Goal: Task Accomplishment & Management: Manage account settings

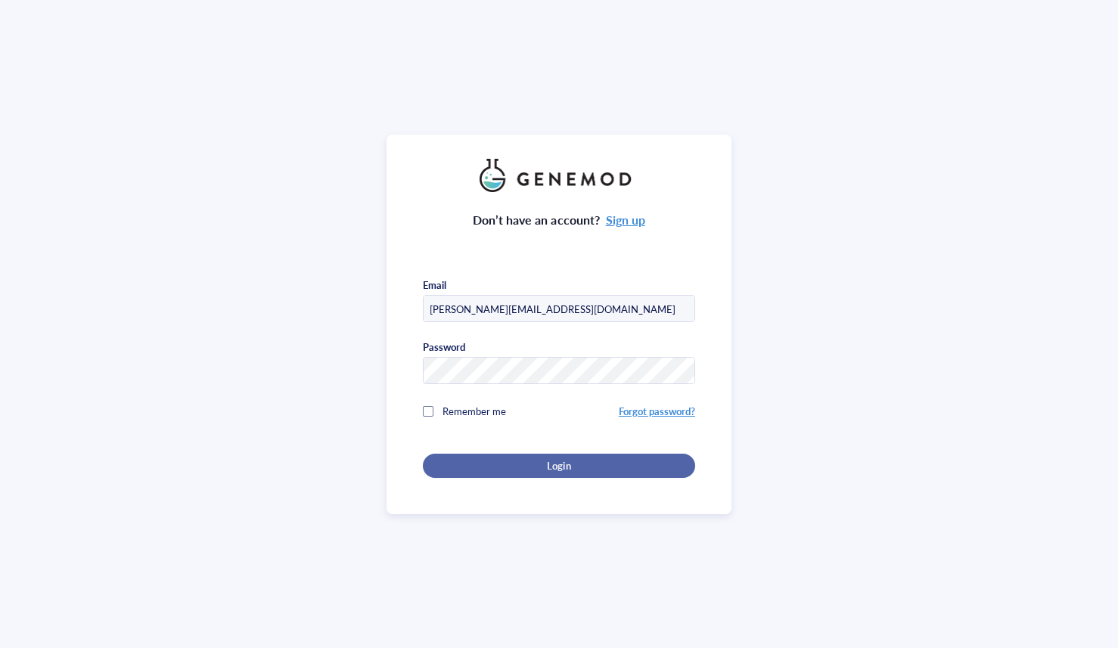
click at [493, 462] on div "Login" at bounding box center [559, 466] width 224 height 14
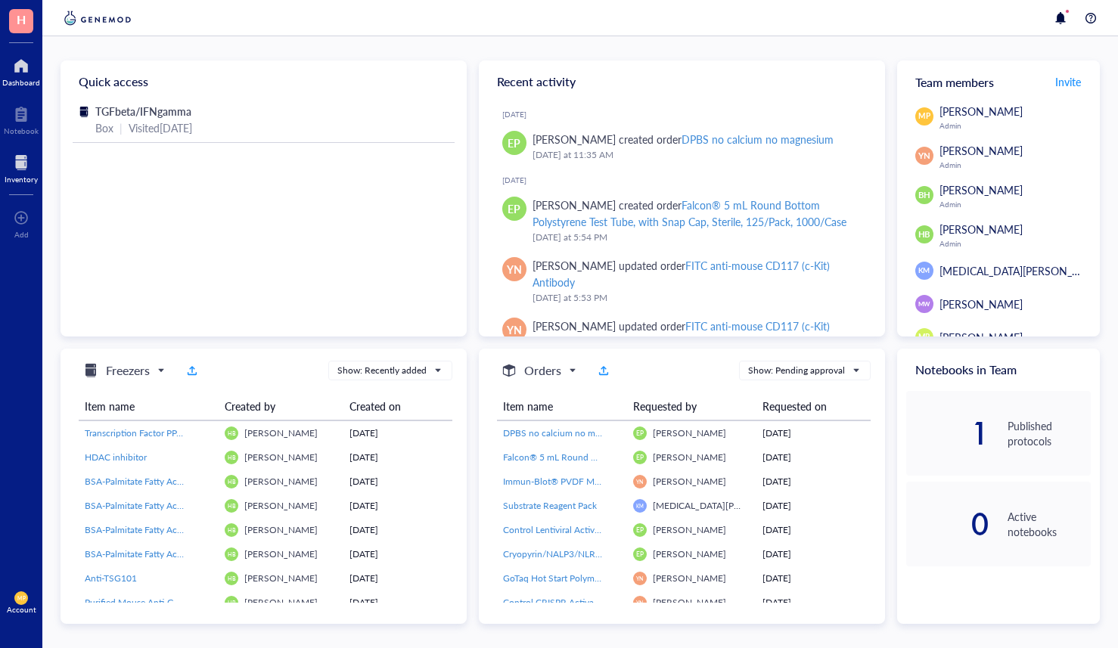
click at [18, 164] on div at bounding box center [21, 163] width 33 height 24
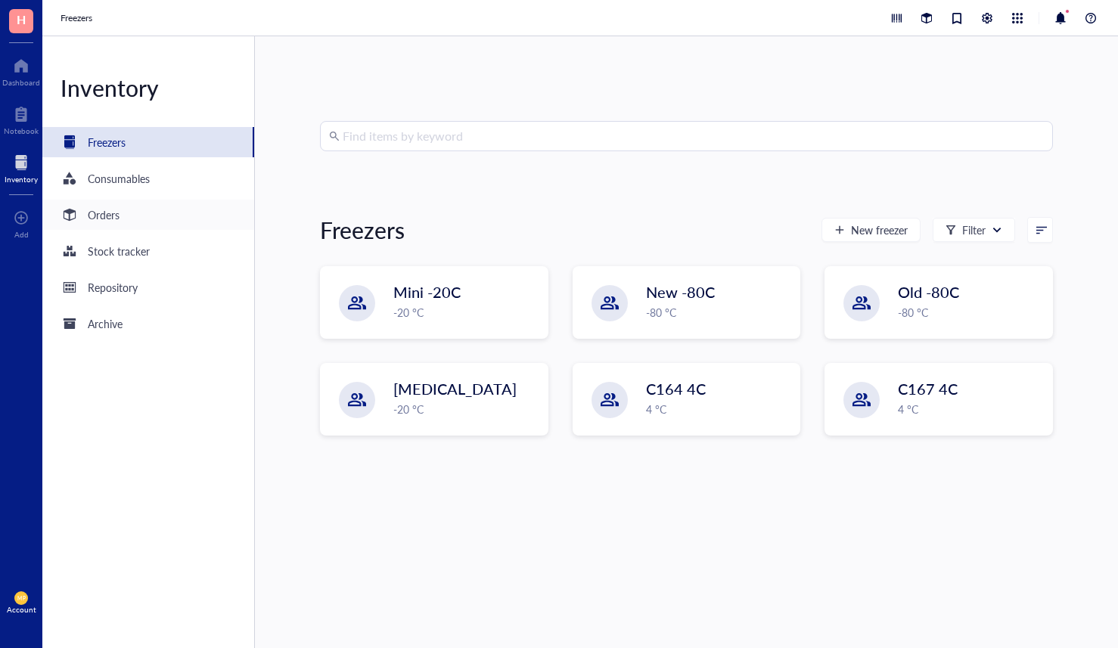
click at [90, 213] on div "Orders" at bounding box center [104, 215] width 32 height 17
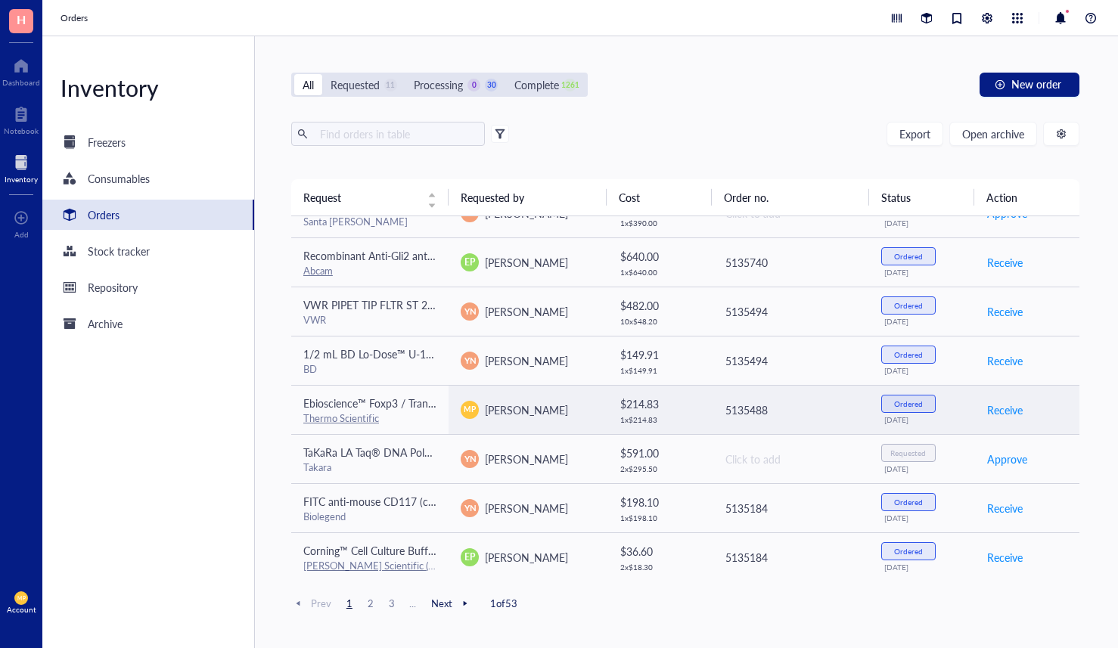
scroll to position [869, 0]
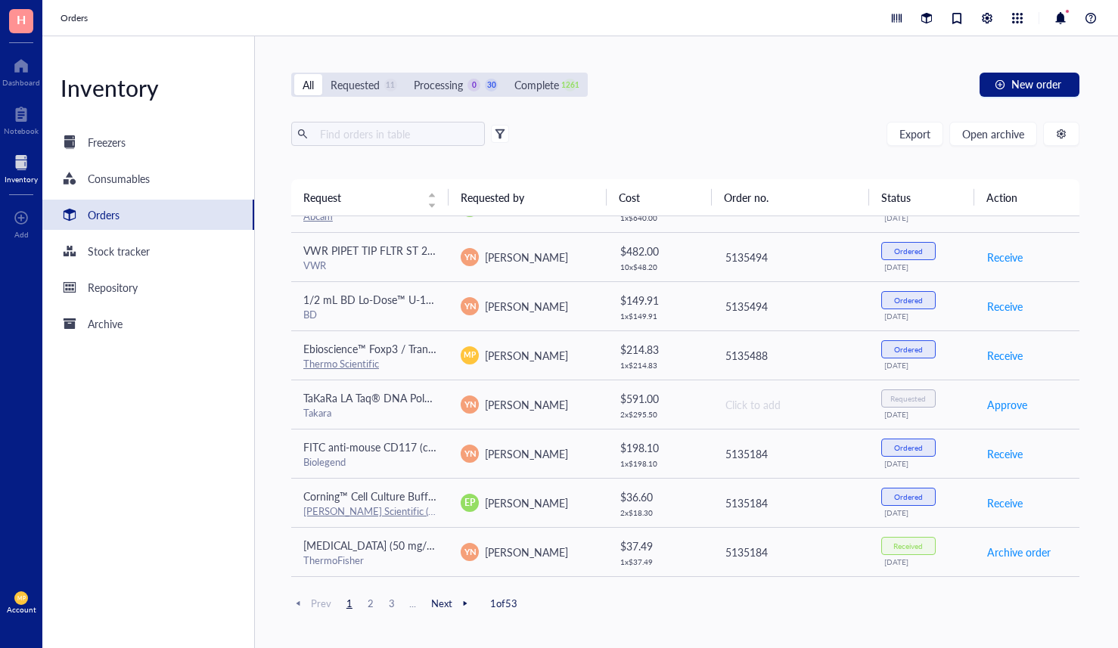
click at [375, 605] on span "2" at bounding box center [371, 604] width 18 height 14
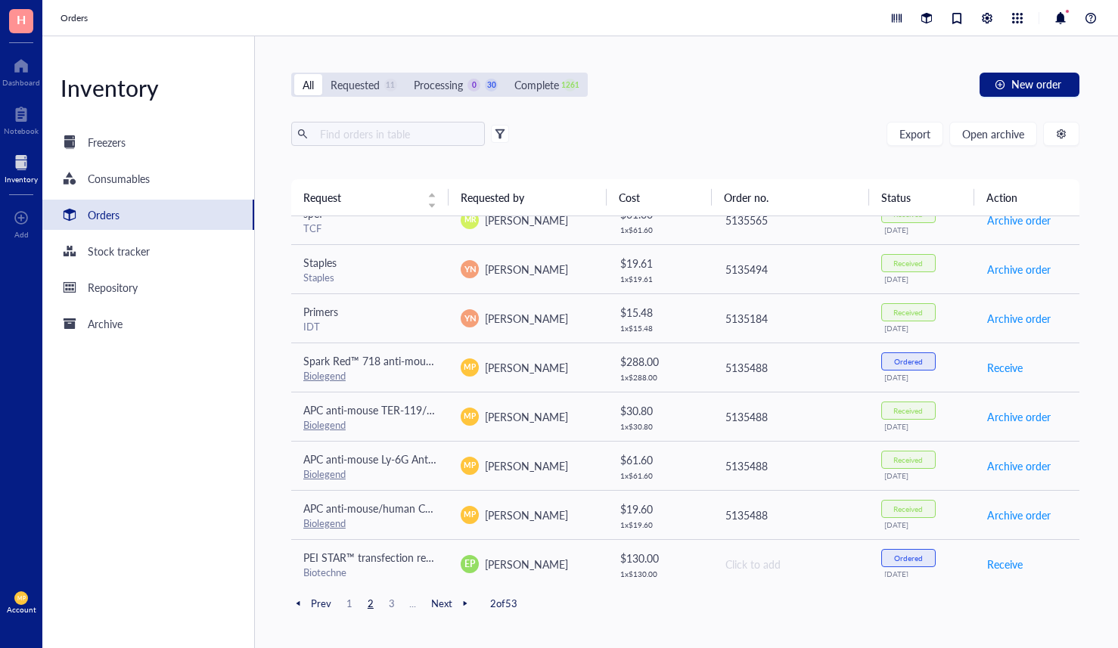
scroll to position [0, 0]
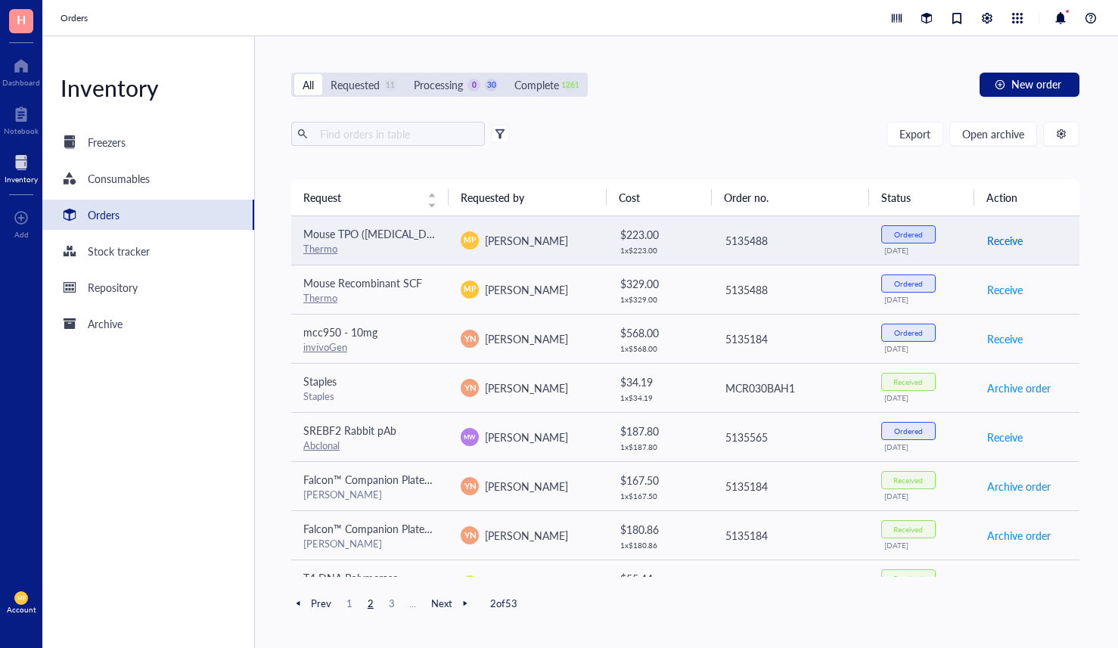
click at [1009, 240] on span "Receive" at bounding box center [1005, 240] width 36 height 17
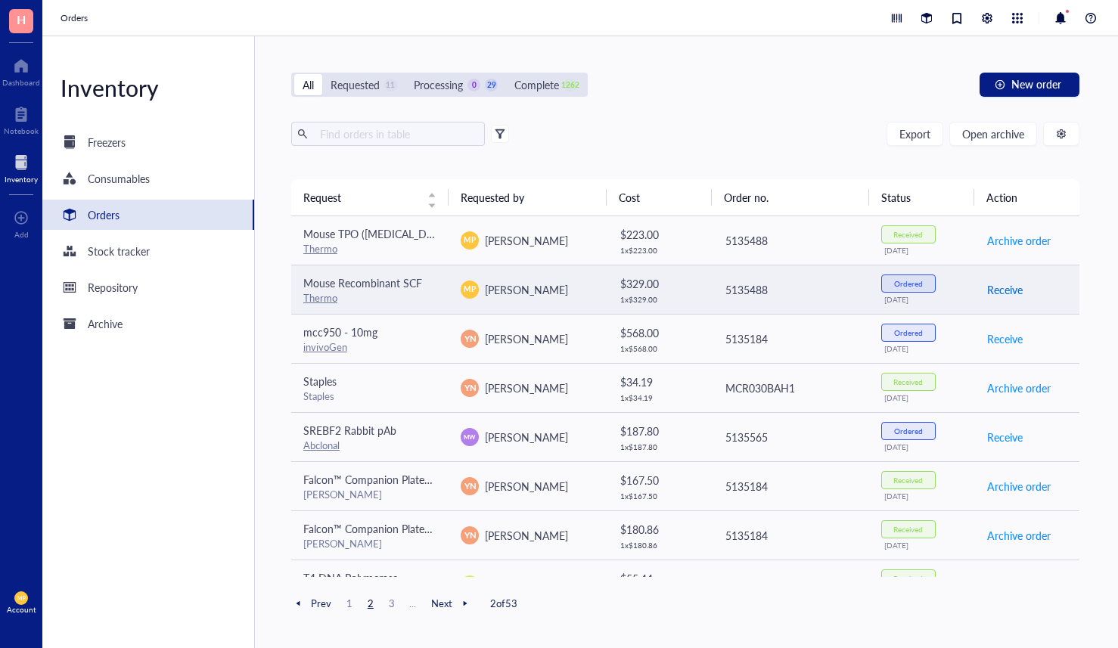
click at [1006, 288] on span "Receive" at bounding box center [1005, 289] width 36 height 17
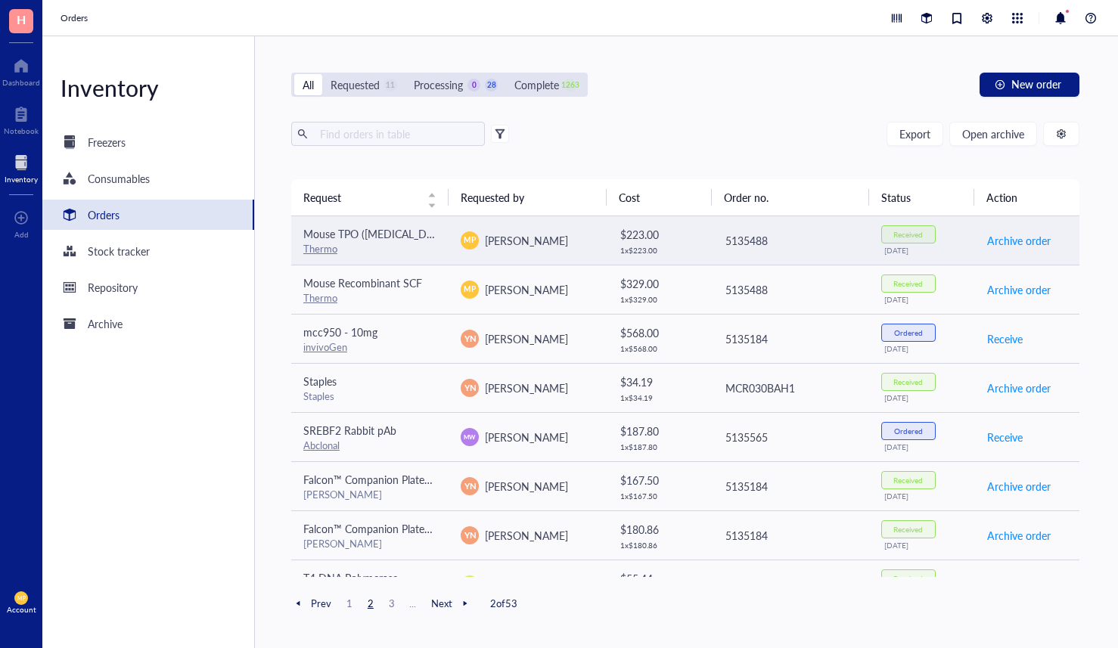
click at [857, 238] on td "5135488" at bounding box center [790, 240] width 157 height 49
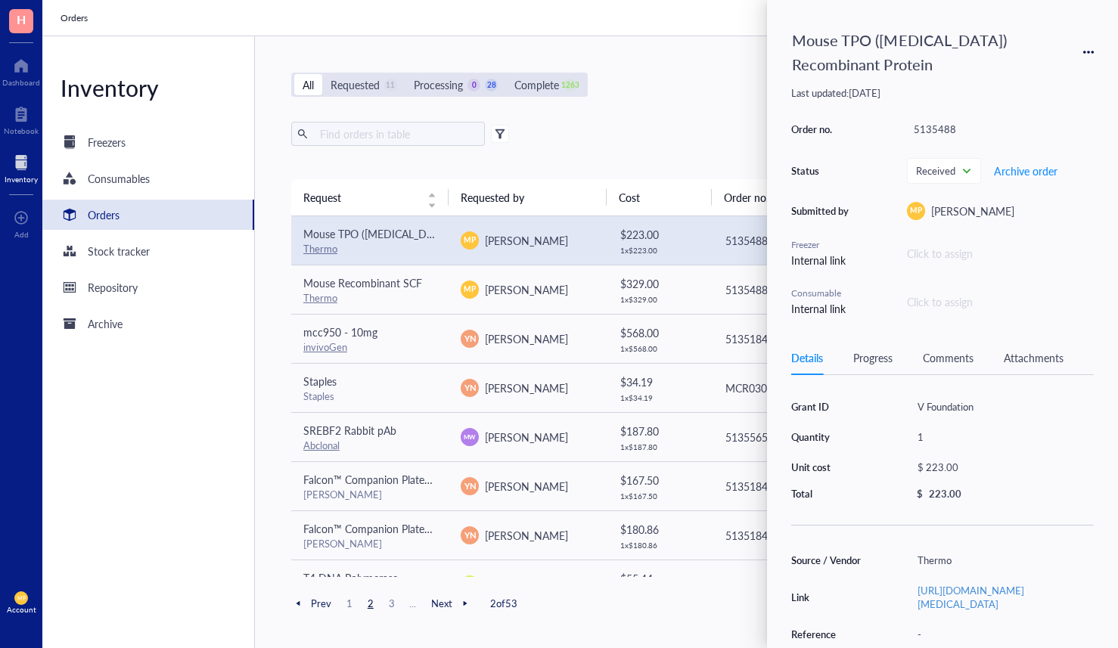
click at [872, 359] on div "Progress" at bounding box center [872, 358] width 39 height 17
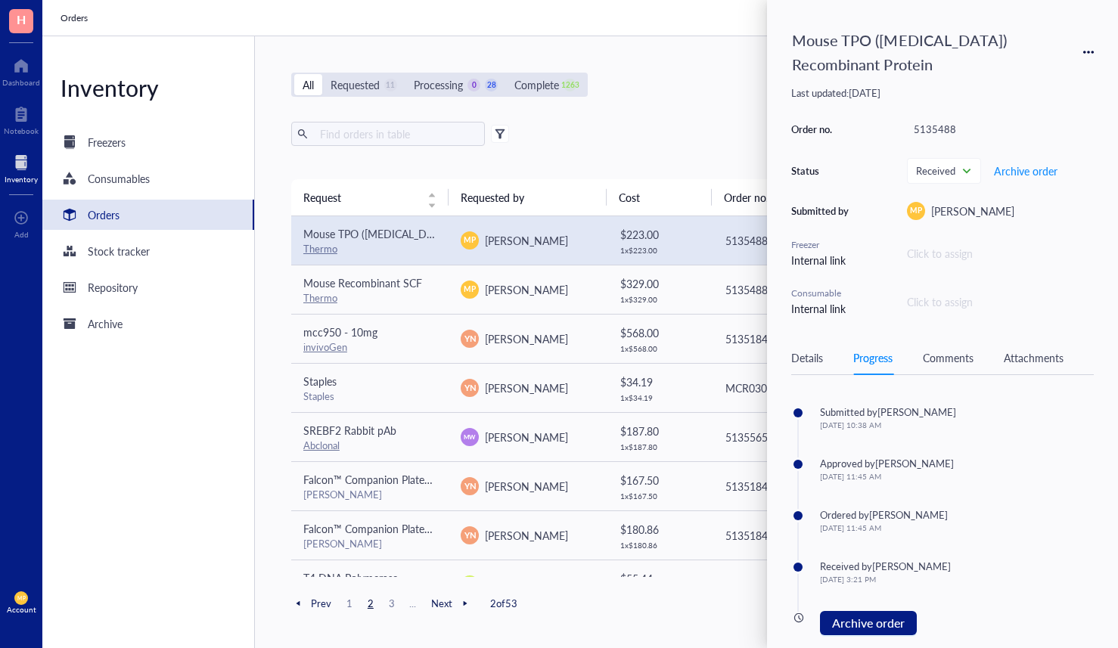
click at [800, 354] on div "Details" at bounding box center [807, 358] width 32 height 17
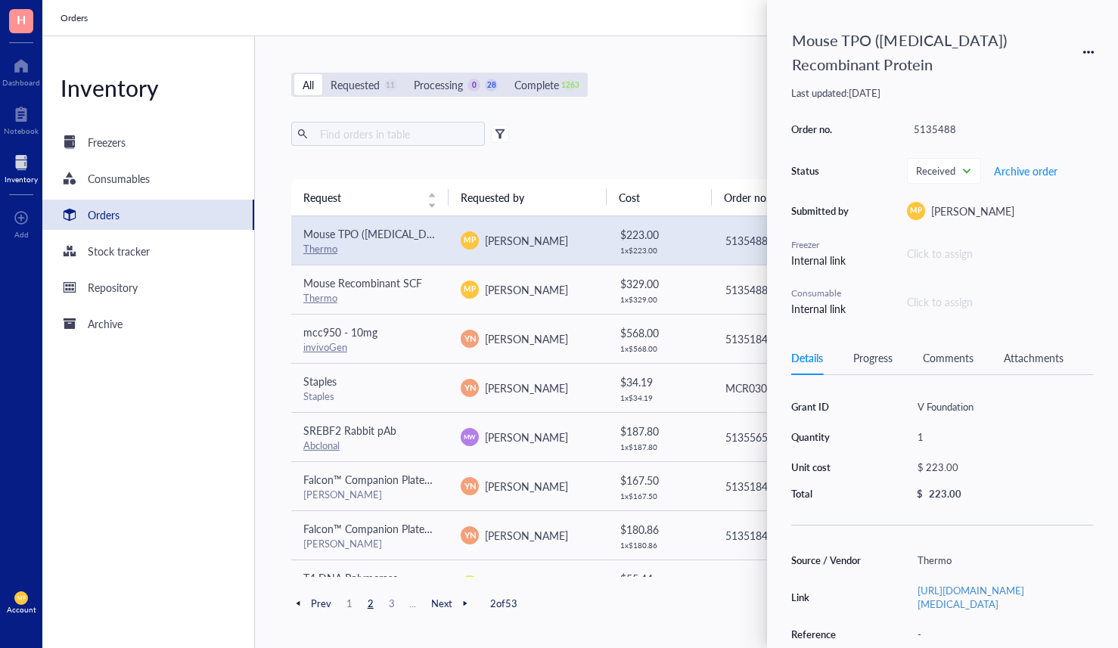
click at [1086, 58] on div "Mouse TPO ([MEDICAL_DATA]) Recombinant Protein" at bounding box center [942, 52] width 303 height 56
click at [1088, 47] on icon at bounding box center [1088, 52] width 11 height 11
click at [1036, 96] on span "Add to freezer" at bounding box center [1034, 98] width 95 height 17
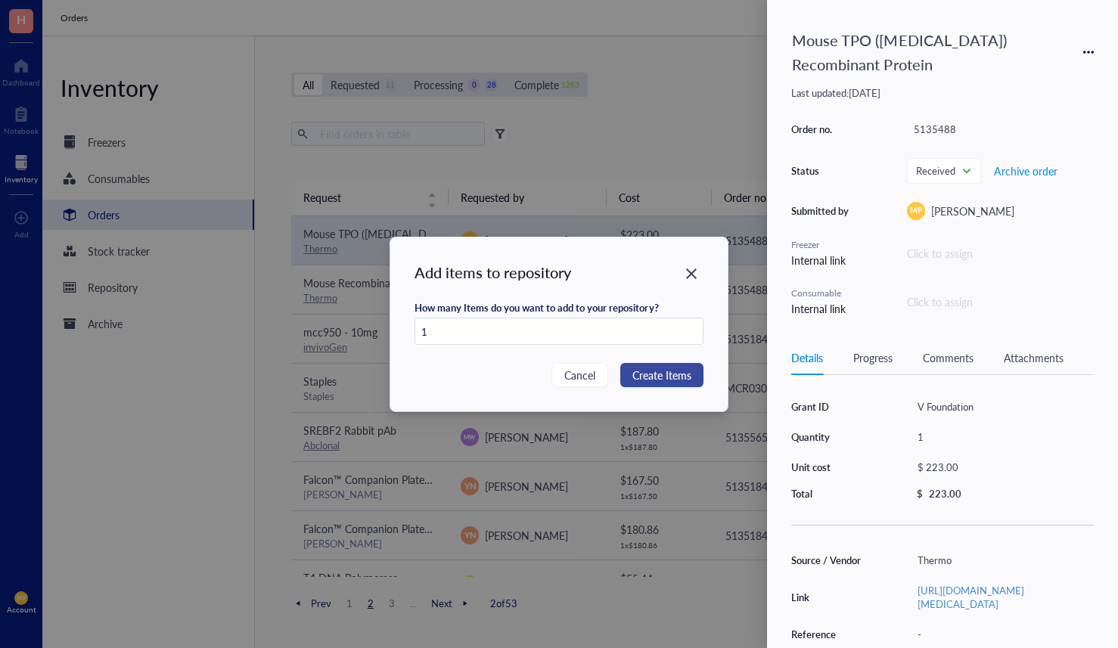
click at [652, 376] on span "Create Items" at bounding box center [662, 375] width 59 height 17
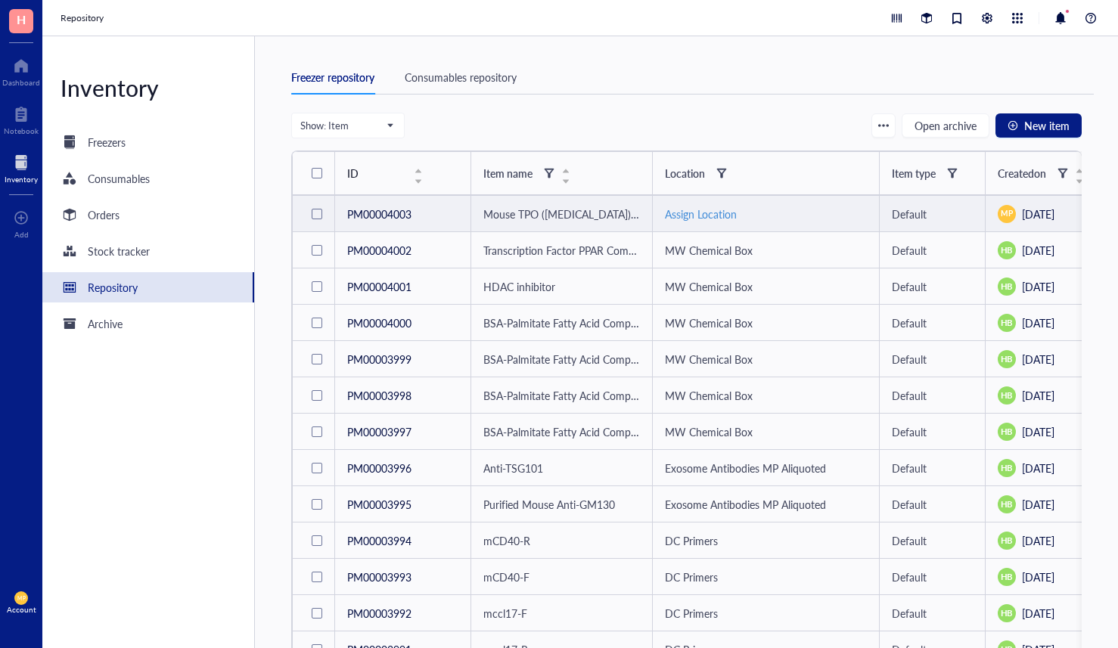
click at [689, 210] on div "Assign Location" at bounding box center [766, 214] width 202 height 17
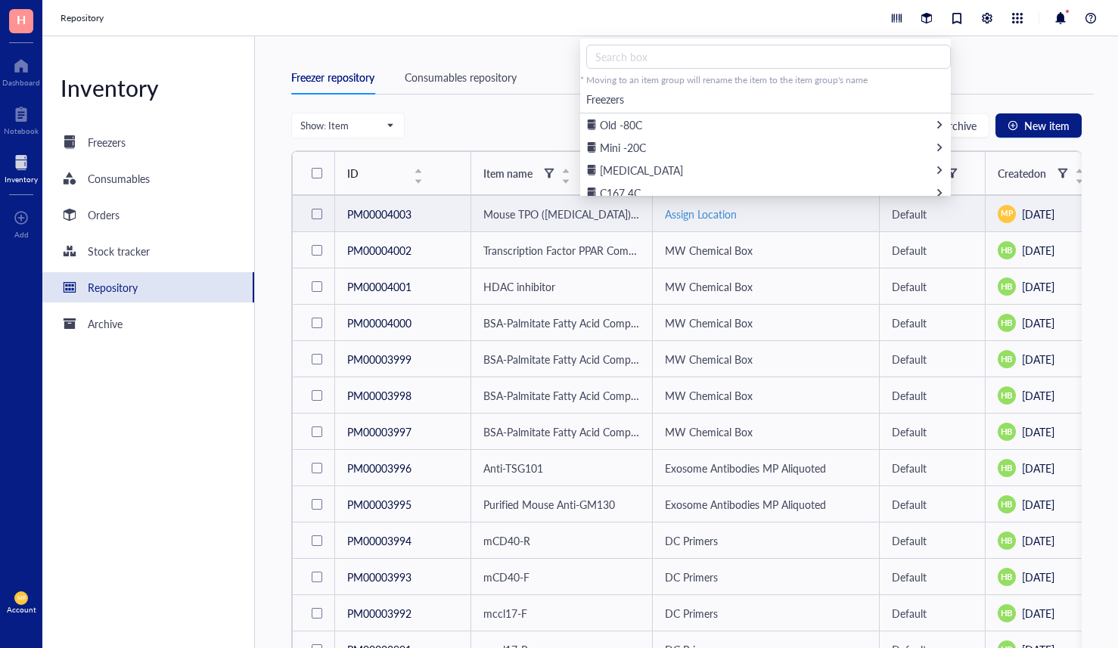
click at [689, 210] on div "Assign Location" at bounding box center [766, 214] width 202 height 17
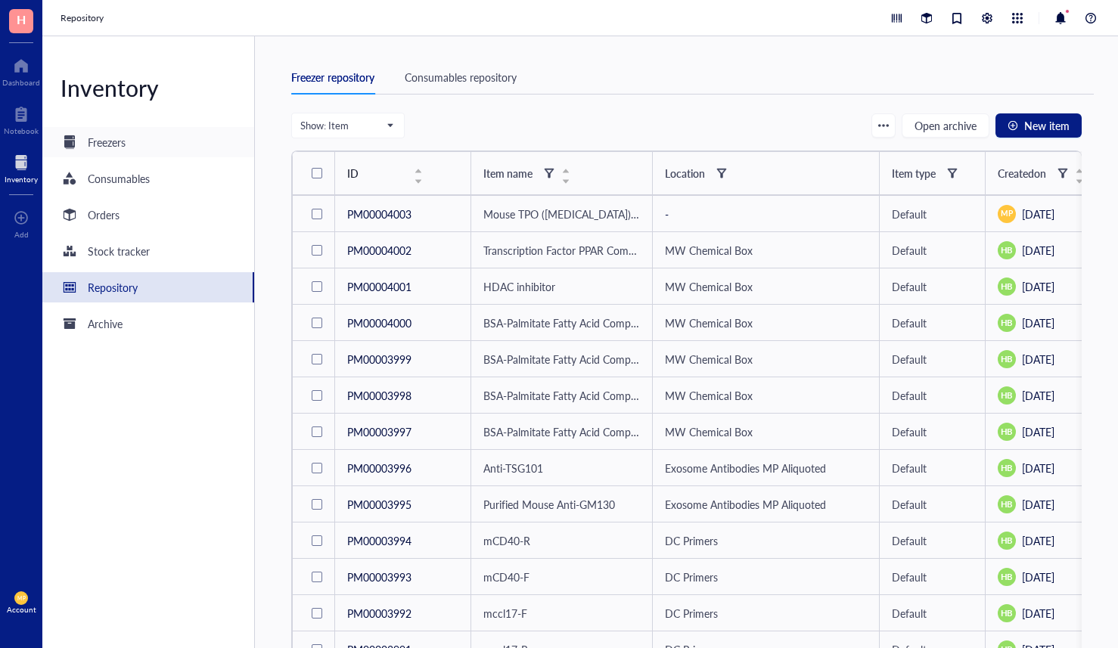
click at [129, 154] on div "Freezers" at bounding box center [148, 142] width 212 height 30
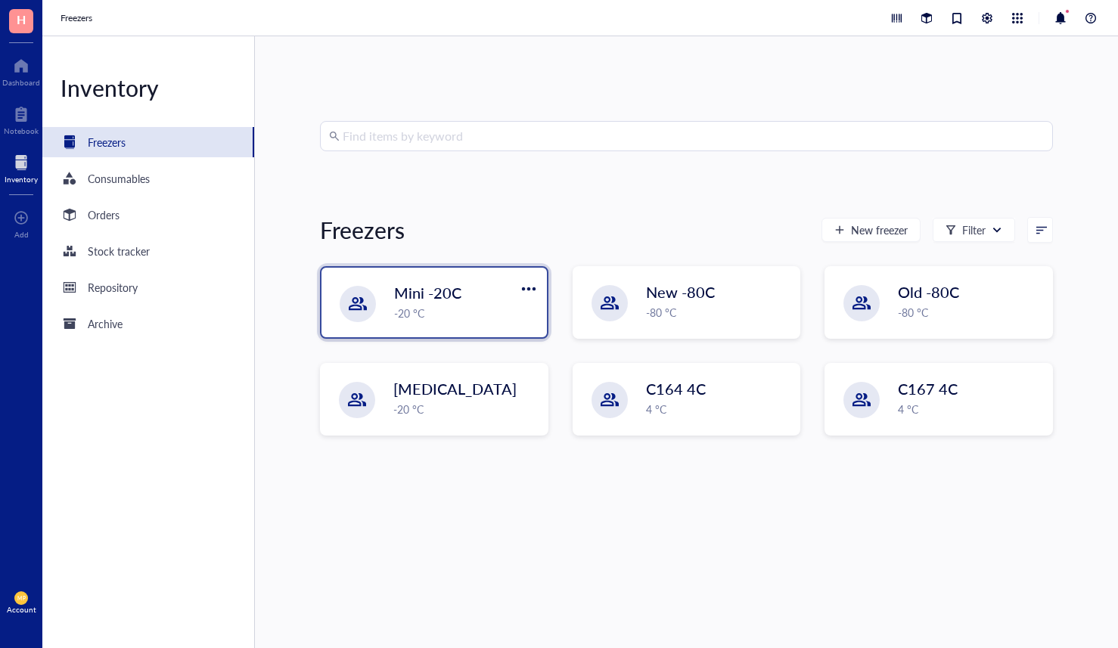
click at [387, 311] on div "Mini -20C -20 °C" at bounding box center [434, 303] width 225 height 70
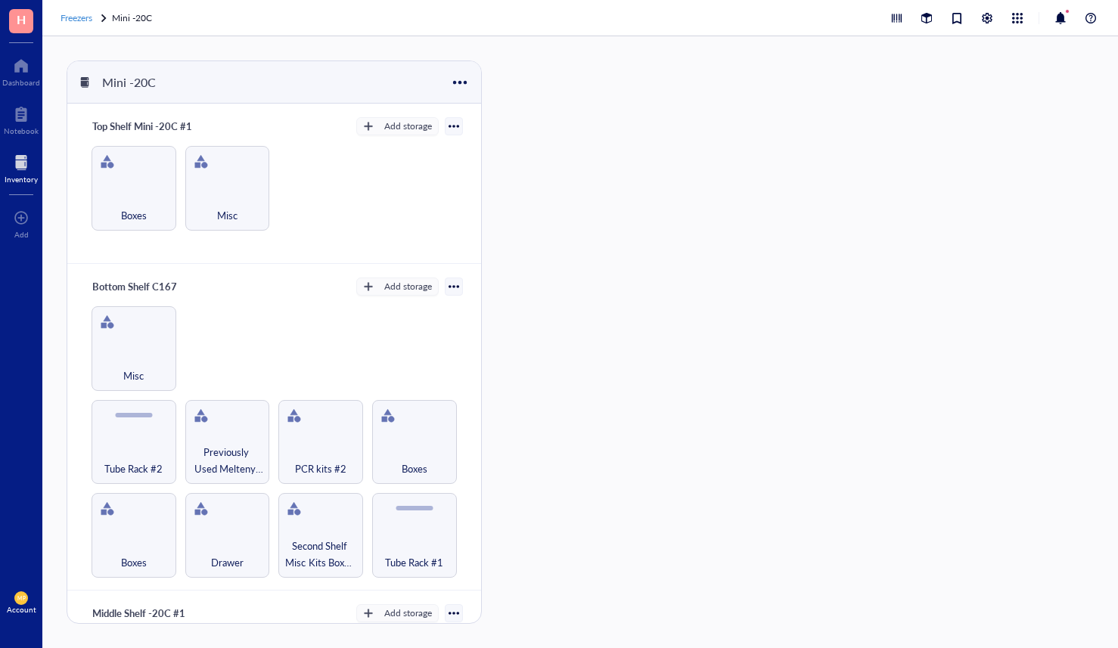
click at [85, 25] on div "Freezers" at bounding box center [77, 18] width 32 height 15
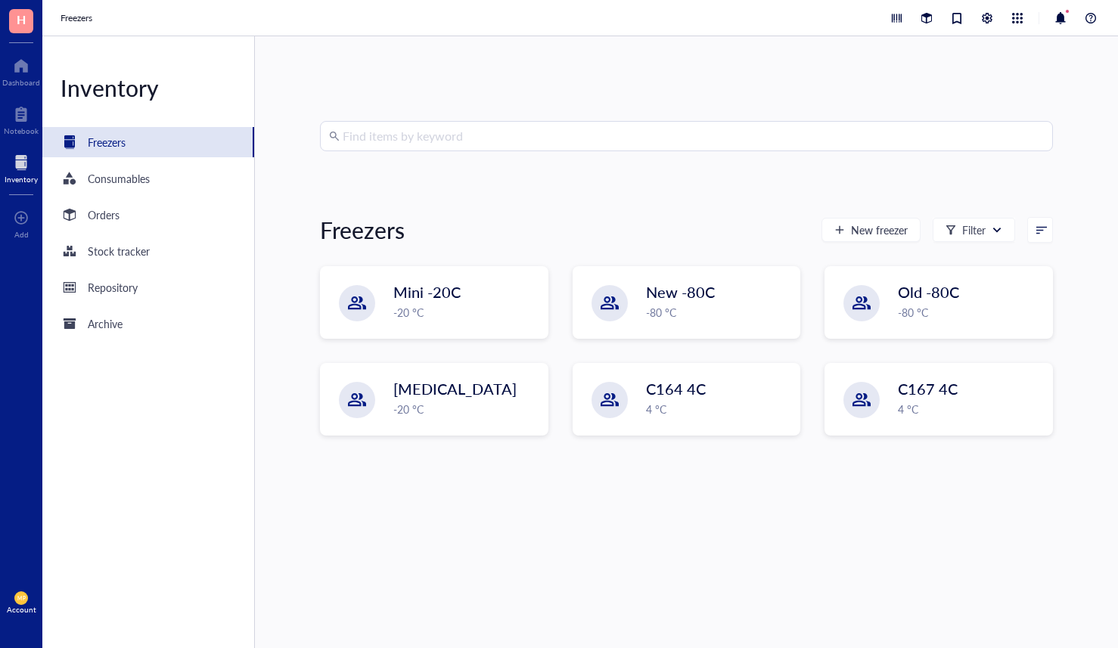
click at [31, 164] on div at bounding box center [21, 163] width 33 height 24
click at [109, 213] on div "Orders" at bounding box center [104, 215] width 32 height 17
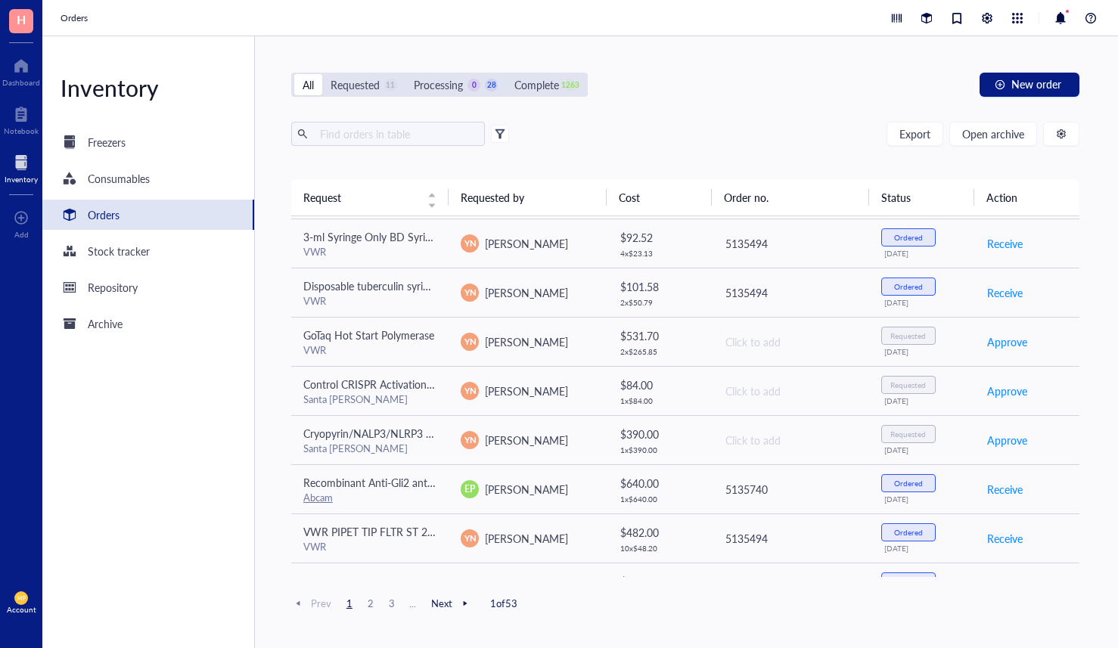
scroll to position [869, 0]
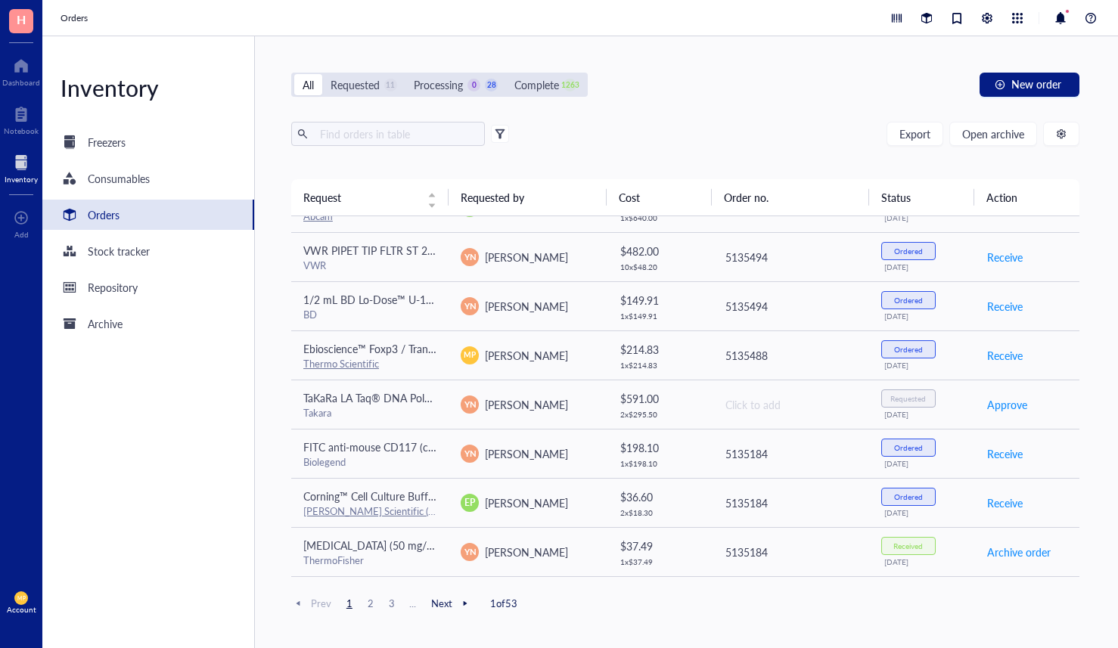
click at [370, 602] on span "2" at bounding box center [371, 604] width 18 height 14
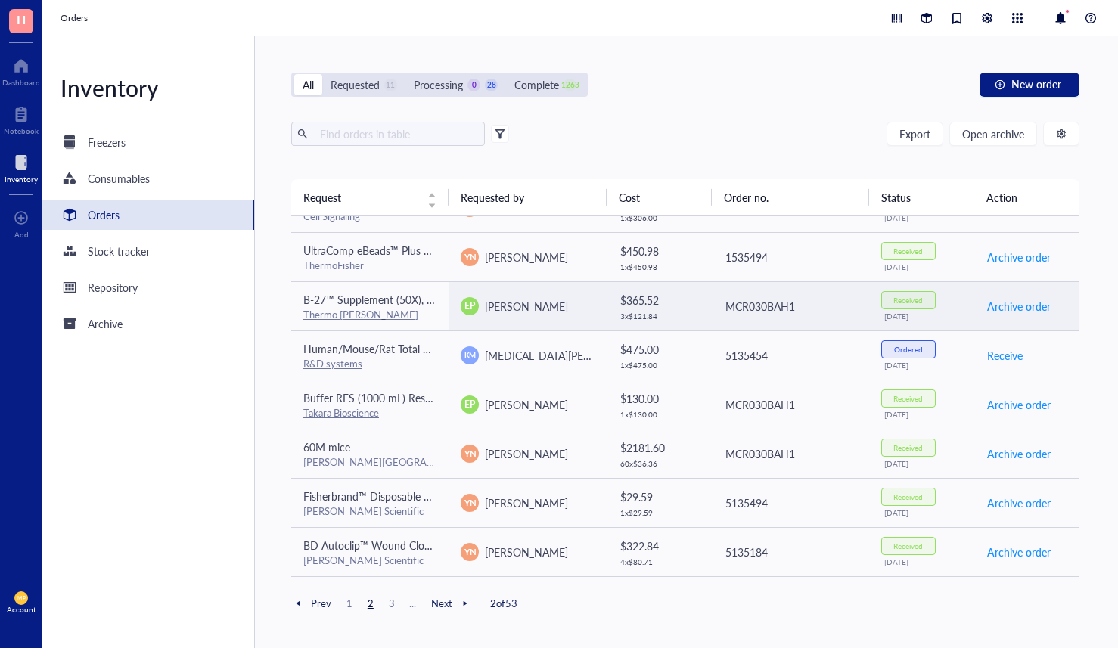
scroll to position [0, 0]
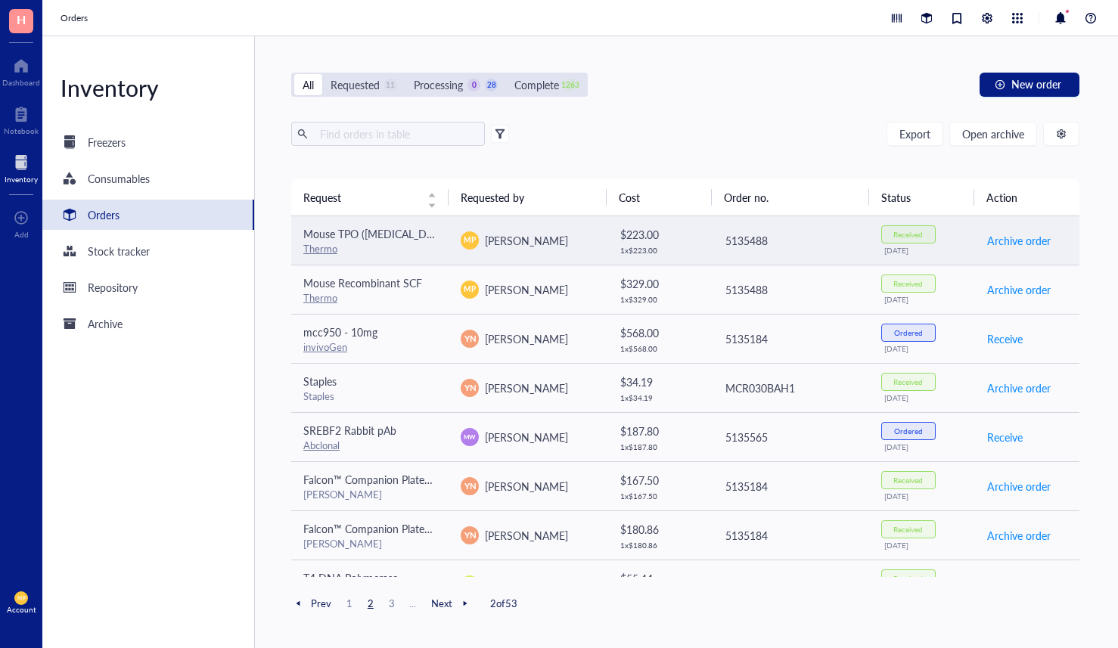
click at [393, 240] on span "Mouse TPO ([MEDICAL_DATA]) Recombinant Protein" at bounding box center [427, 233] width 249 height 15
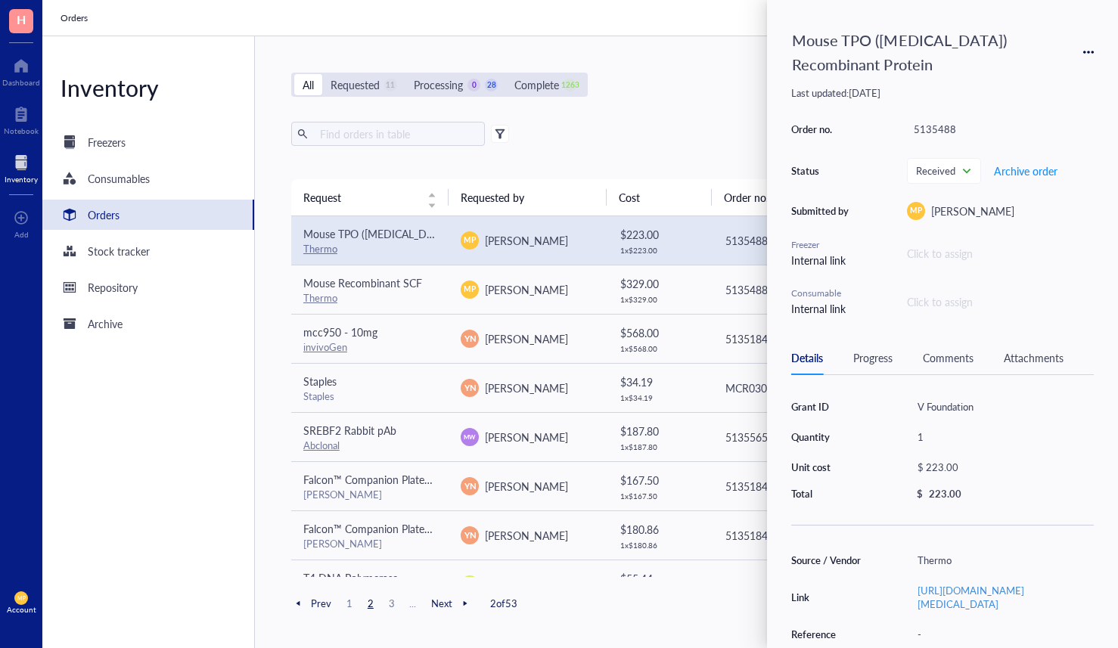
click at [925, 359] on div "Comments" at bounding box center [948, 358] width 51 height 17
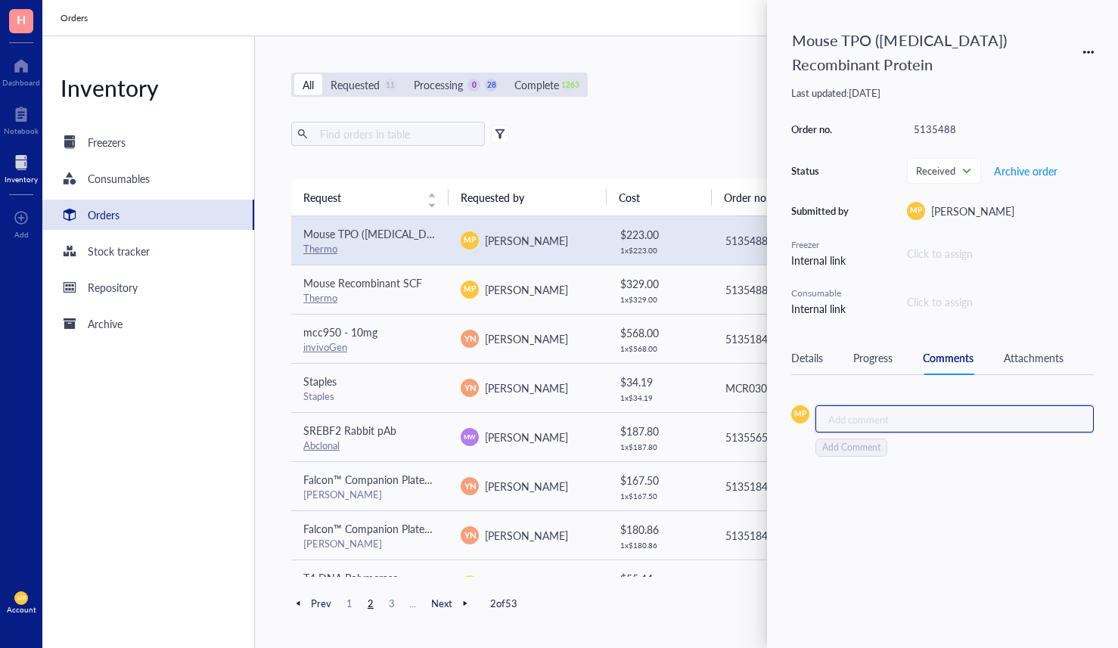
click at [883, 407] on div "Add comment ﻿" at bounding box center [955, 419] width 278 height 27
drag, startPoint x: 966, startPoint y: 421, endPoint x: 791, endPoint y: 413, distance: 175.7
click at [791, 413] on div "MP Stored in MP -20 Zenith Box Add Comment" at bounding box center [942, 431] width 303 height 51
copy span "Stored in MP -20 Zenith Box"
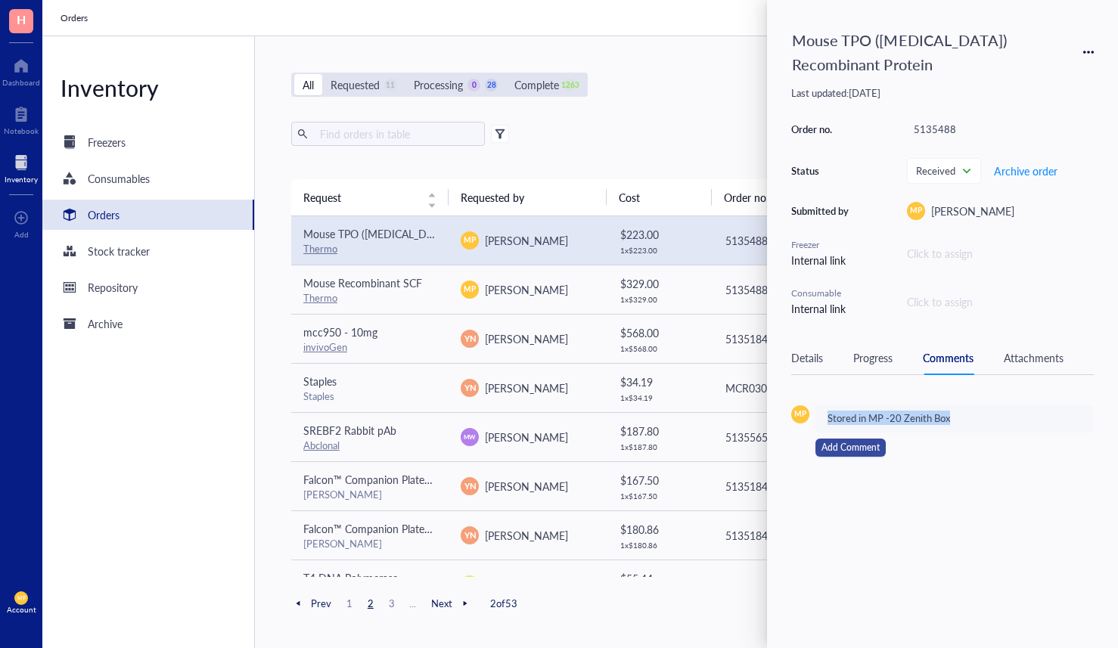
click at [870, 449] on span "Add Comment" at bounding box center [851, 448] width 58 height 14
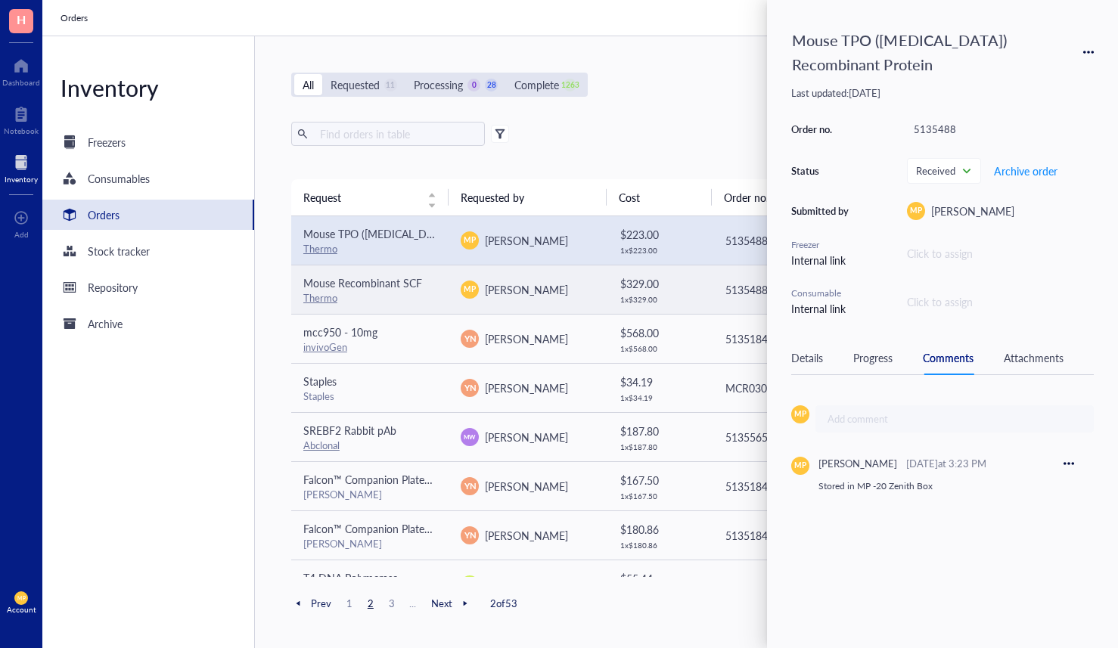
click at [359, 284] on span "Mouse Recombinant SCF" at bounding box center [362, 282] width 119 height 15
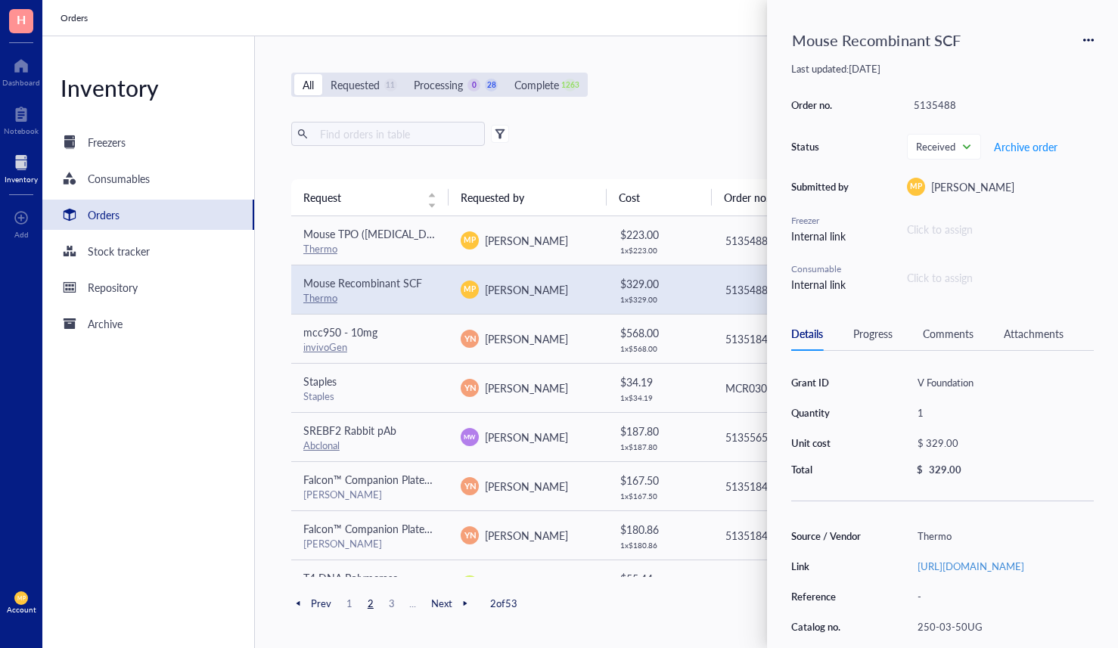
scroll to position [144, 0]
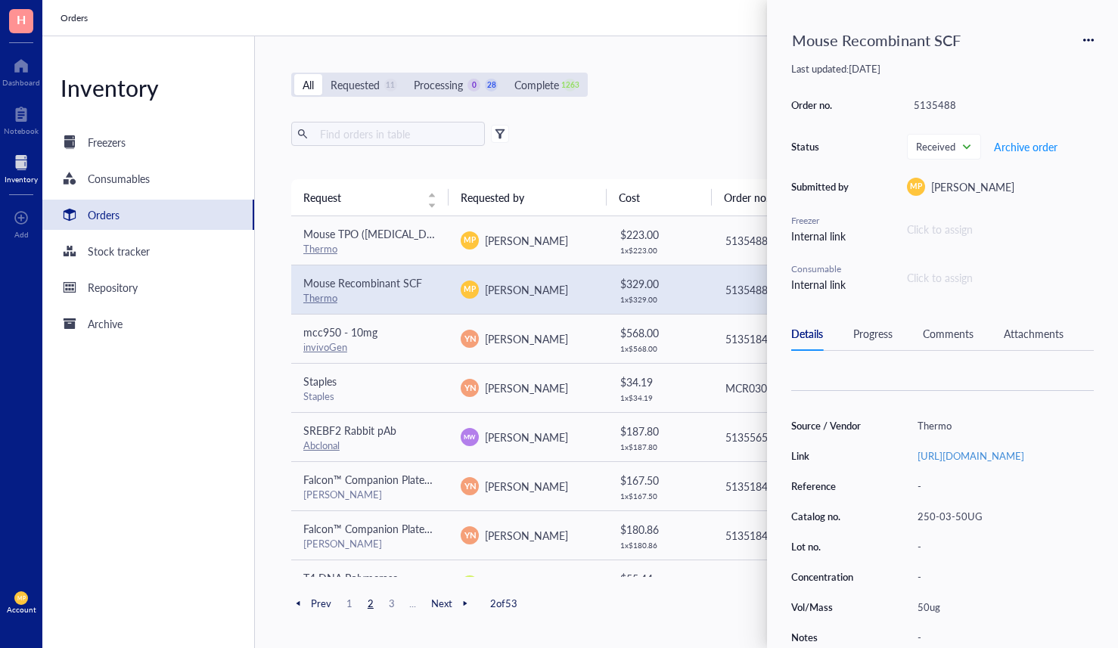
click at [958, 323] on div "Details Progress Comments Attachments" at bounding box center [942, 334] width 303 height 34
click at [953, 331] on div "Comments" at bounding box center [948, 333] width 51 height 17
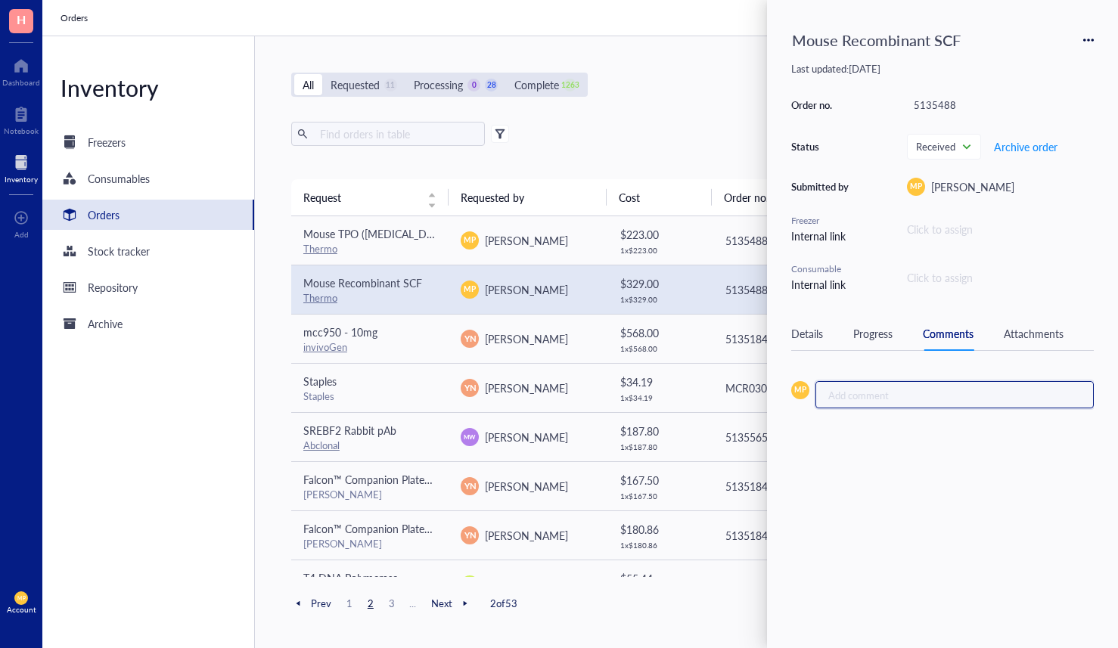
click at [872, 388] on div "Add comment ﻿" at bounding box center [948, 395] width 241 height 14
click at [854, 427] on span "Add Comment" at bounding box center [851, 424] width 58 height 14
click at [907, 562] on div "Mouse Recombinant SCF Last updated: [DATE] Order no. 5135488 Status Received Ar…" at bounding box center [942, 324] width 351 height 648
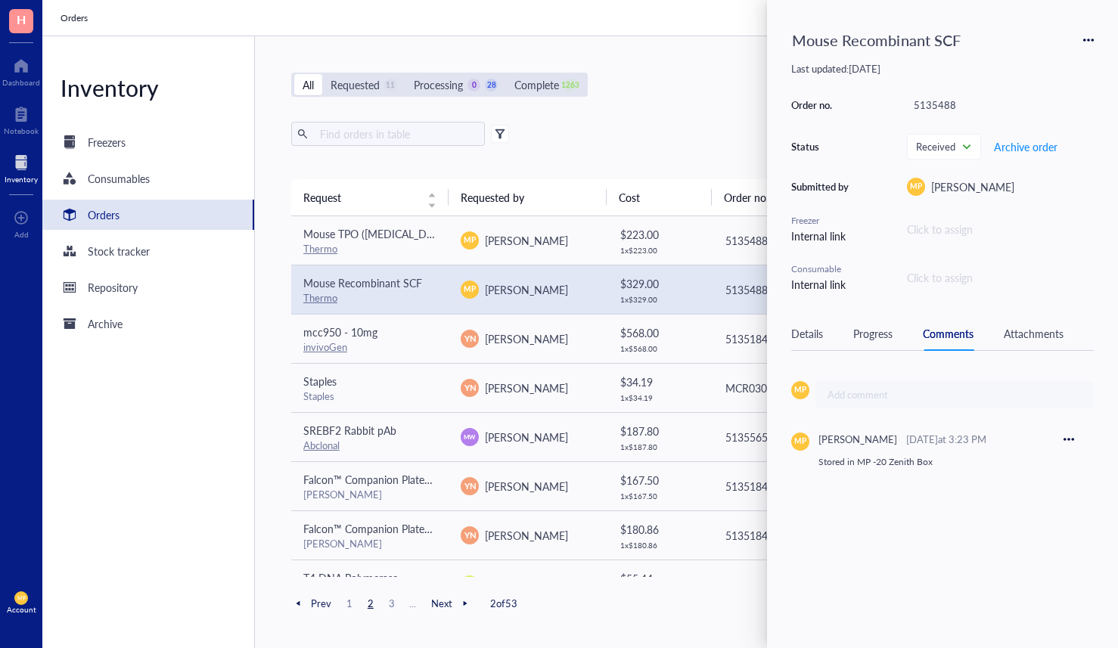
click at [703, 41] on div "All Requested 11 Processing 0 28 Complete 1263 New order Export Open archive Re…" at bounding box center [685, 342] width 861 height 612
